Goal: Navigation & Orientation: Find specific page/section

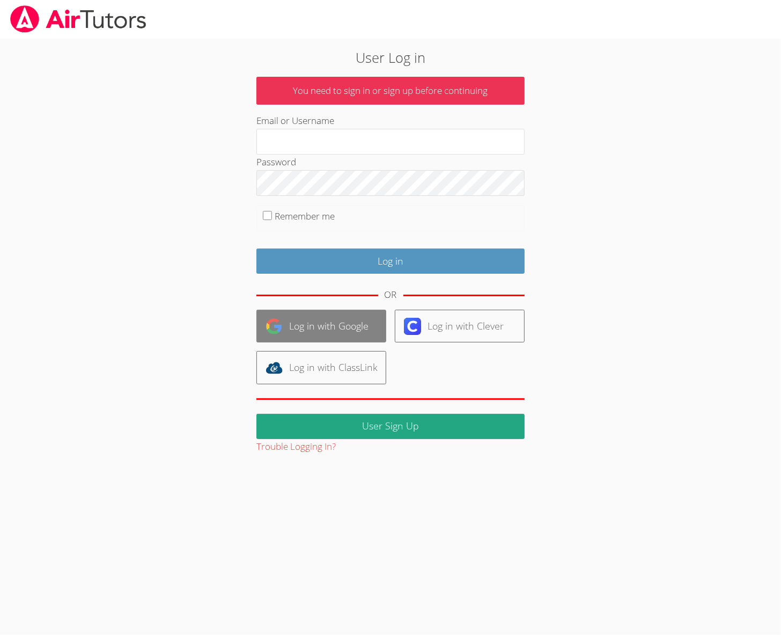
click at [356, 327] on link "Log in with Google" at bounding box center [322, 326] width 130 height 33
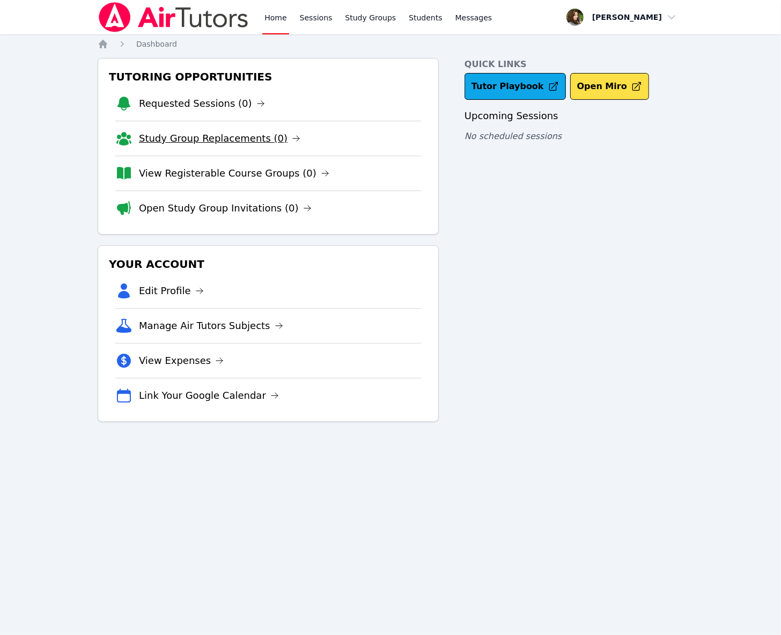
click at [246, 145] on link "Study Group Replacements (0)" at bounding box center [220, 138] width 162 height 15
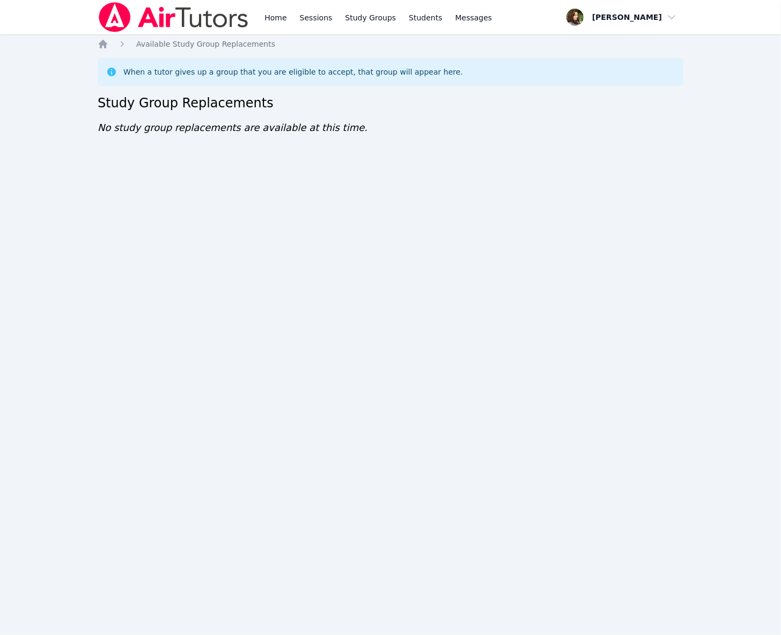
click at [246, 145] on div "Home Available Study Group Replacements When a tutor gives up a group that you …" at bounding box center [391, 98] width 586 height 118
click at [191, 8] on img at bounding box center [174, 17] width 152 height 30
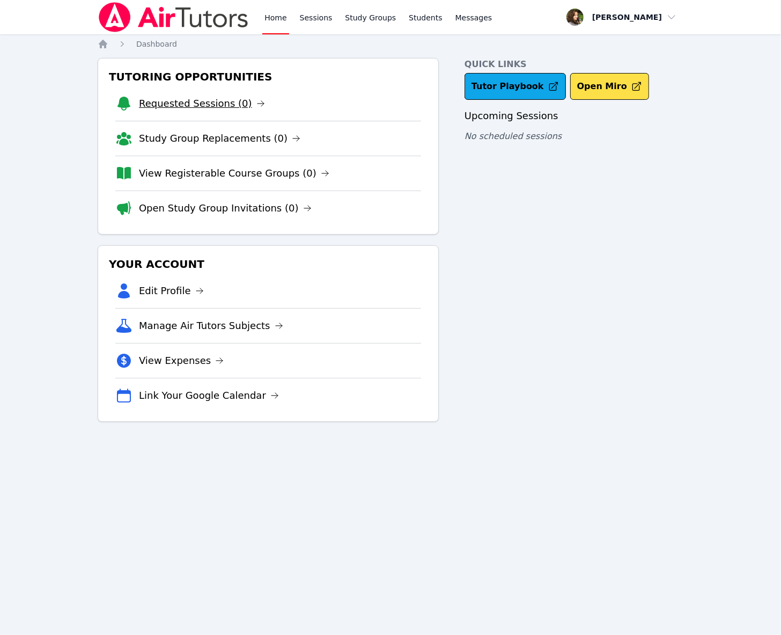
click at [222, 107] on link "Requested Sessions (0)" at bounding box center [202, 103] width 126 height 15
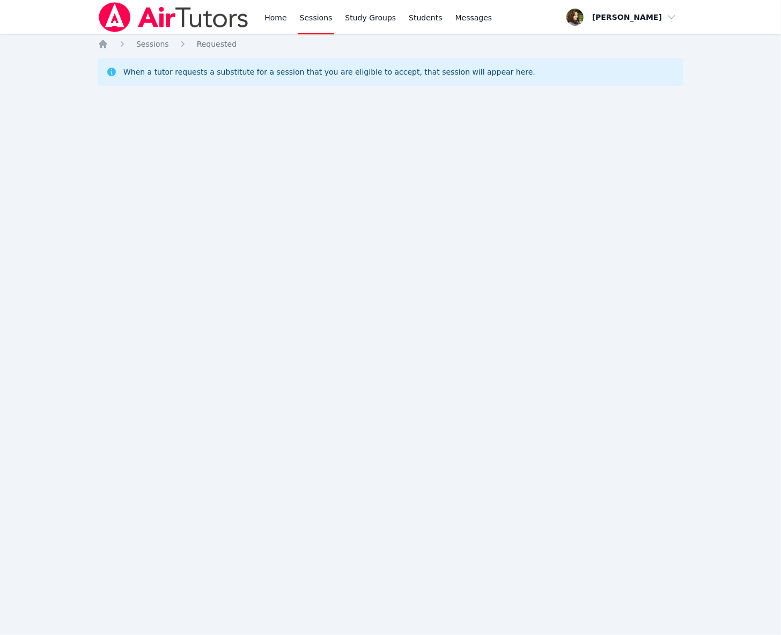
click at [208, 18] on img at bounding box center [174, 17] width 152 height 30
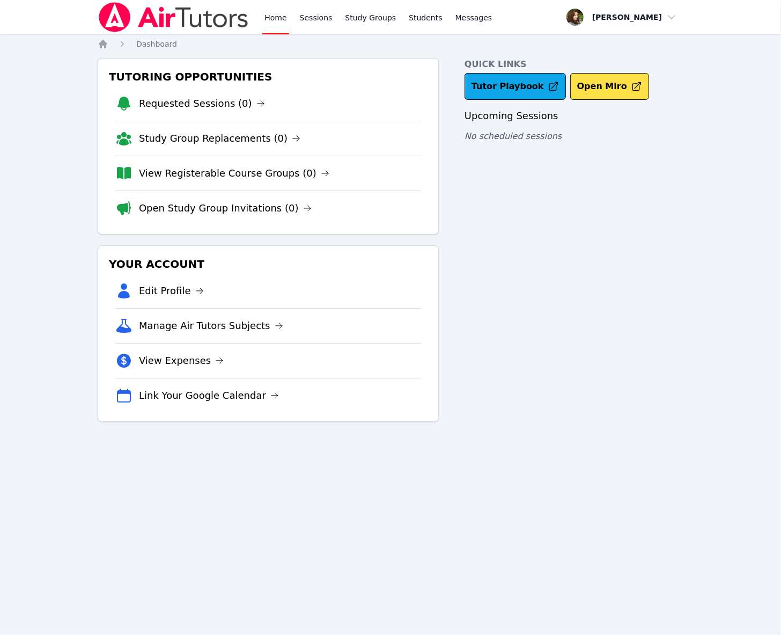
click at [180, 8] on img at bounding box center [174, 17] width 152 height 30
click at [195, 22] on img at bounding box center [174, 17] width 152 height 30
click at [242, 140] on link "Study Group Replacements (0)" at bounding box center [220, 138] width 162 height 15
click at [207, 107] on link "Requested Sessions (0)" at bounding box center [202, 103] width 126 height 15
click at [260, 210] on link "Open Study Group Invitations (0)" at bounding box center [225, 208] width 173 height 15
